Goal: Task Accomplishment & Management: Manage account settings

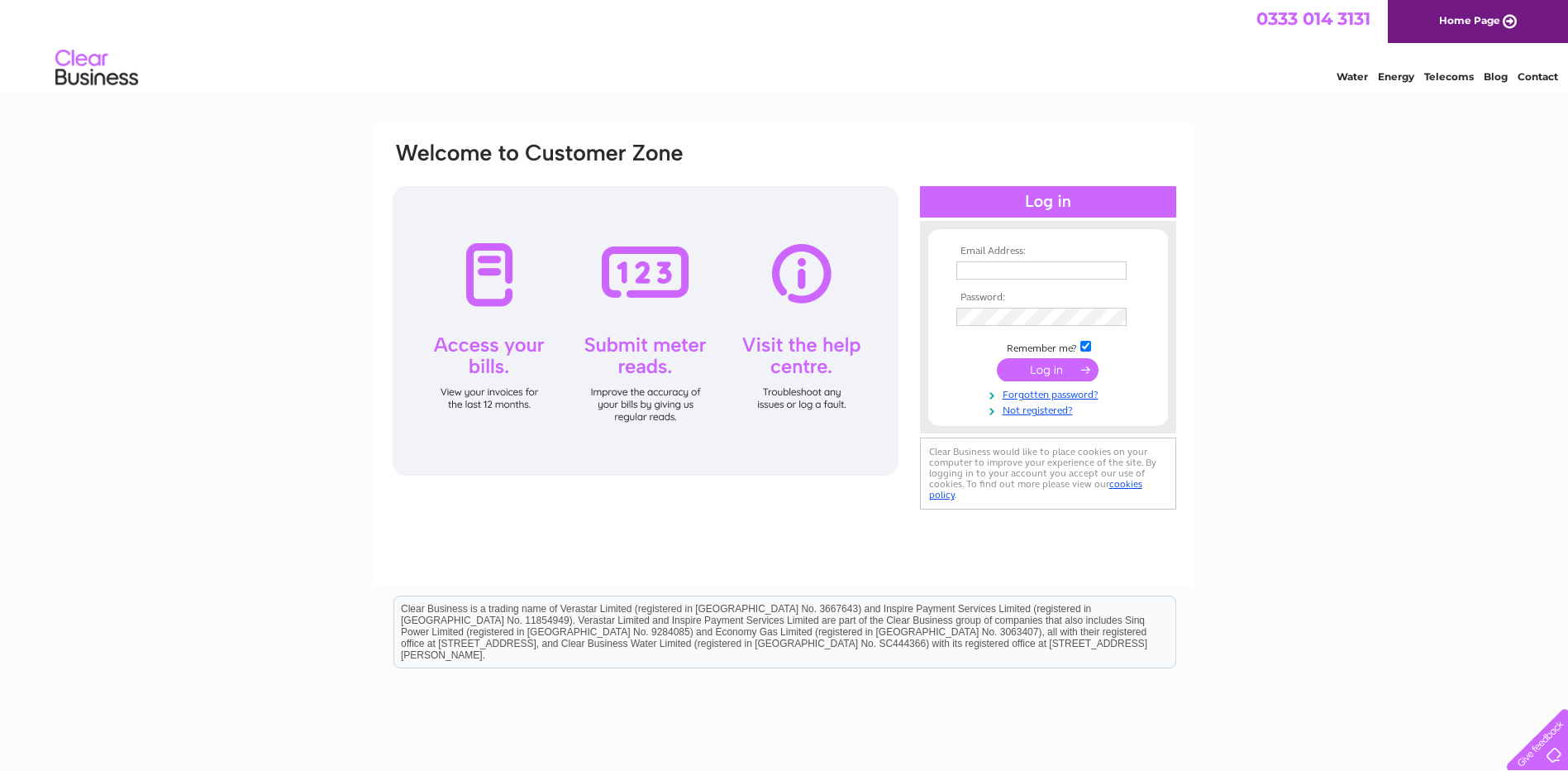
type input "[EMAIL_ADDRESS][DOMAIN_NAME]"
click at [1045, 361] on input "submit" at bounding box center [1047, 370] width 101 height 23
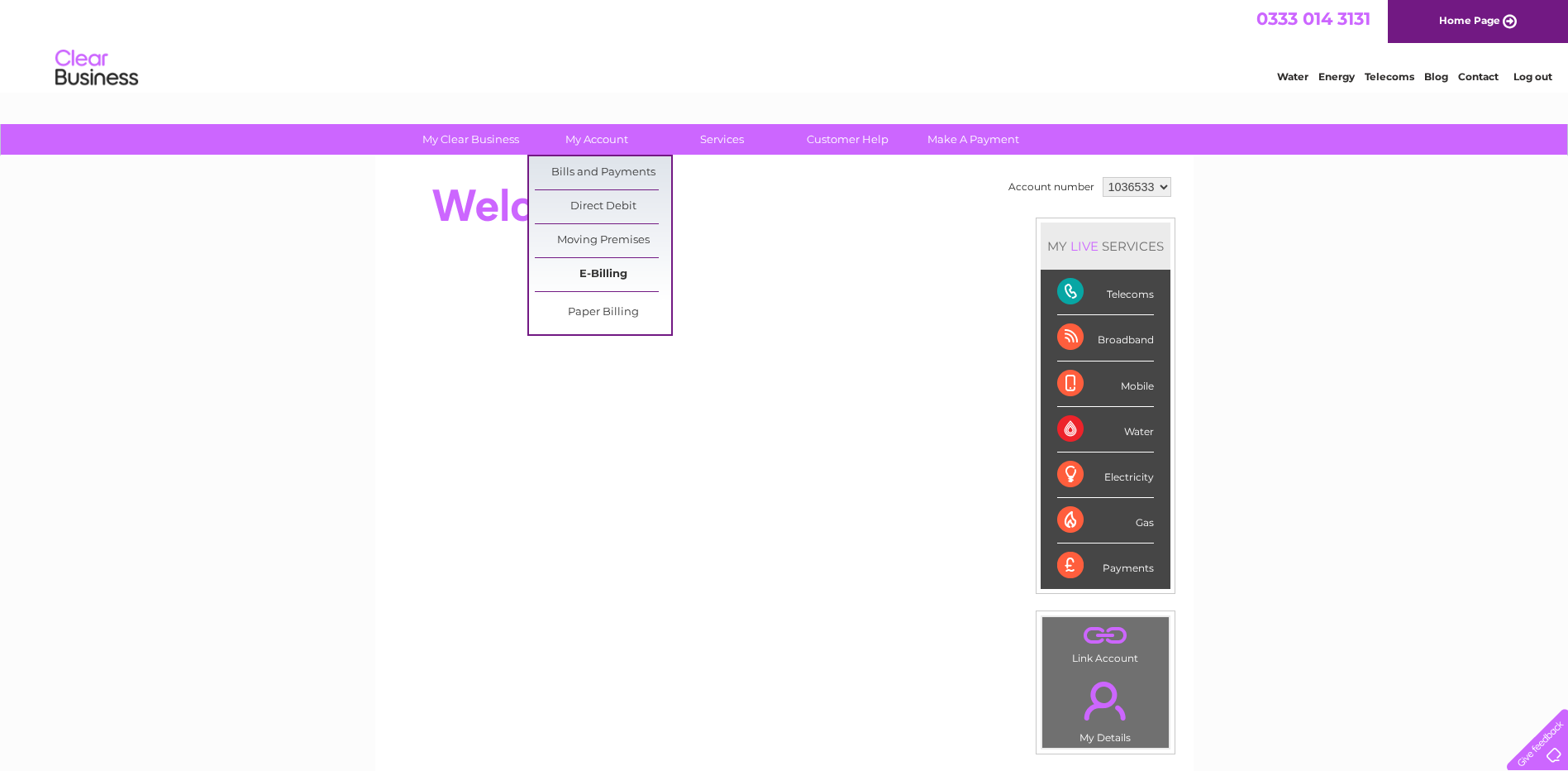
click at [601, 268] on link "E-Billing" at bounding box center [603, 274] width 137 height 33
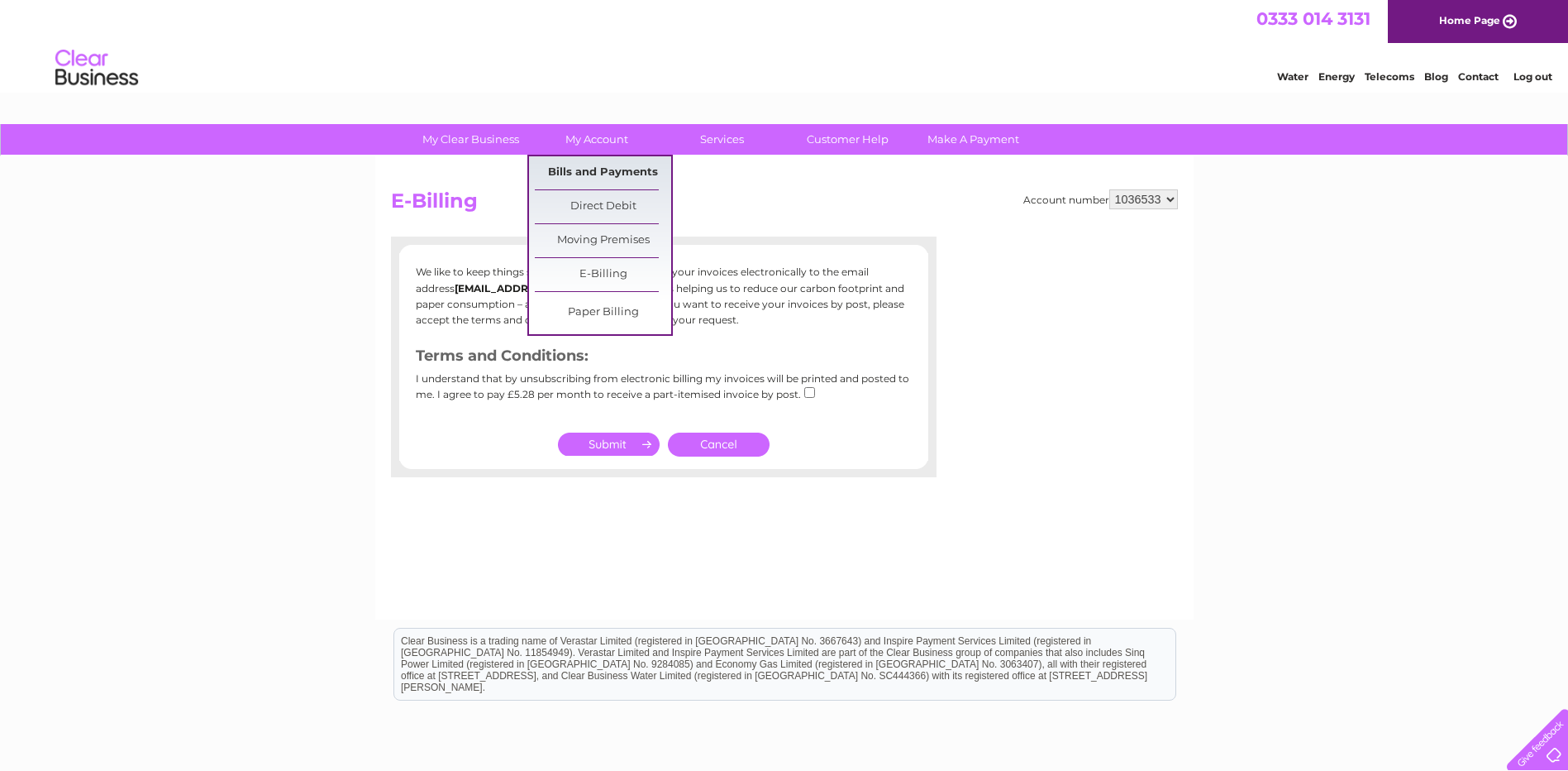
click at [589, 170] on link "Bills and Payments" at bounding box center [603, 172] width 137 height 33
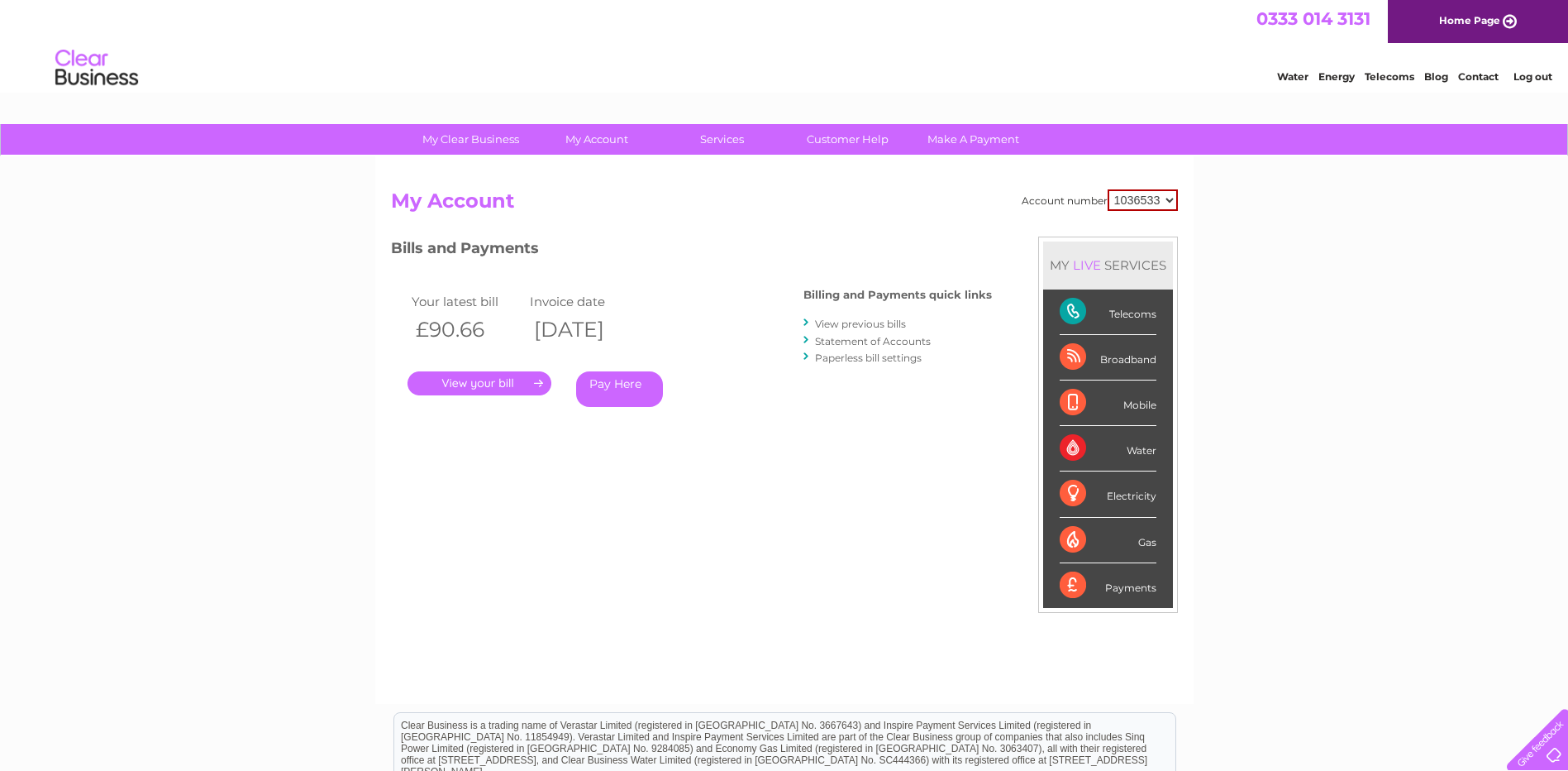
click at [1119, 492] on div "Electricity" at bounding box center [1108, 494] width 96 height 45
click at [1073, 493] on div "Electricity" at bounding box center [1108, 494] width 96 height 45
click at [1334, 75] on link "Energy" at bounding box center [1336, 76] width 36 height 13
